Goal: Transaction & Acquisition: Purchase product/service

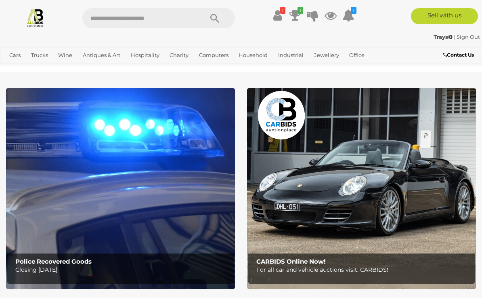
click at [296, 12] on icon at bounding box center [295, 15] width 11 height 15
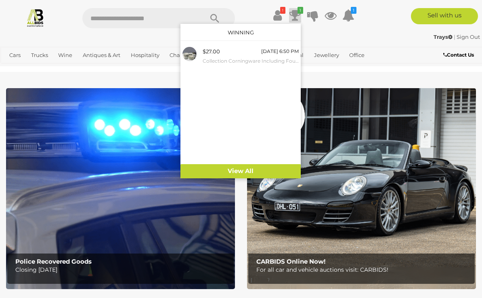
click at [216, 52] on div "$27.00" at bounding box center [211, 51] width 17 height 9
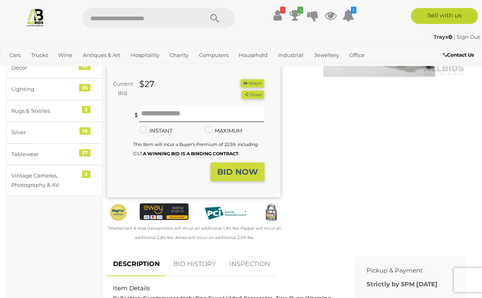
scroll to position [138, 0]
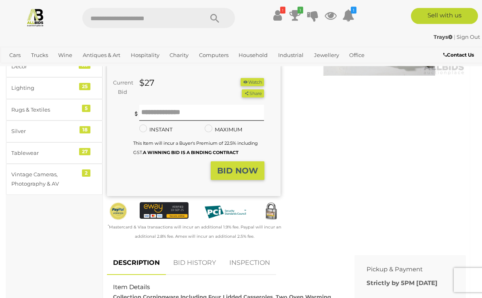
click at [276, 9] on icon at bounding box center [277, 15] width 8 height 15
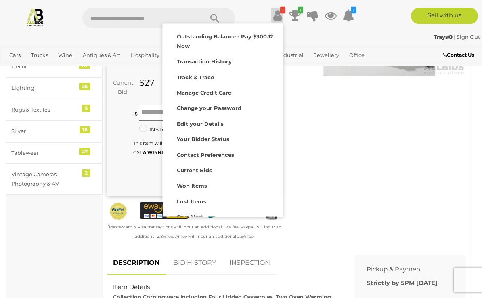
scroll to position [138, 0]
click at [188, 37] on strong "Outstanding Balance - Pay $300.12 Now" at bounding box center [225, 41] width 97 height 16
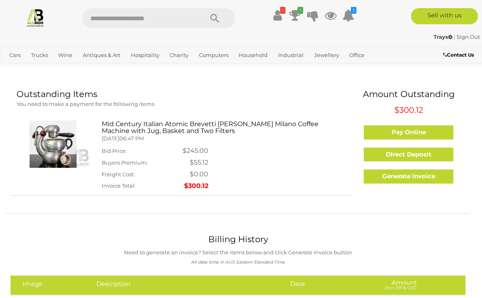
click at [407, 132] on link "Pay Online" at bounding box center [409, 132] width 90 height 14
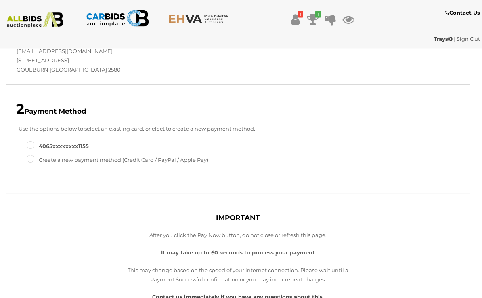
scroll to position [113, 0]
click at [34, 141] on label "4065XXXXXXXX1155" at bounding box center [58, 145] width 62 height 9
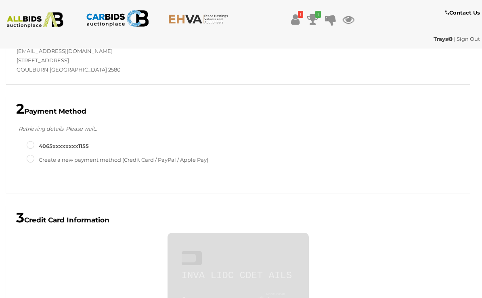
scroll to position [236, 0]
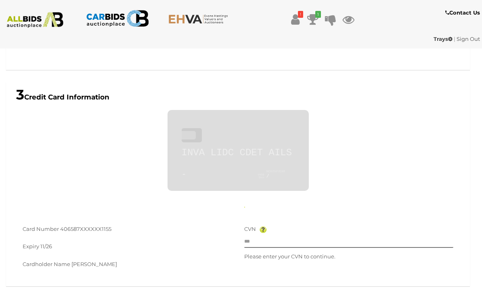
type input "**********"
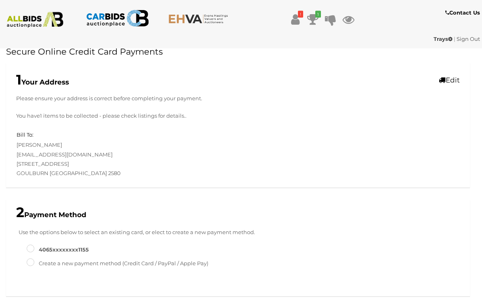
scroll to position [0, 0]
